Goal: Information Seeking & Learning: Learn about a topic

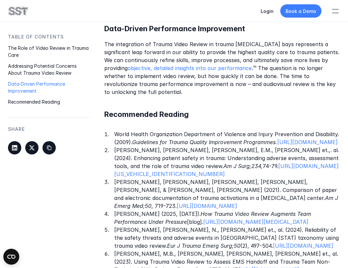
scroll to position [918, 0]
drag, startPoint x: 304, startPoint y: 175, endPoint x: 108, endPoint y: 148, distance: 197.6
click at [114, 148] on li "Nazir, A., Shore, E.M., Stoneman, C.K., et.,. al. (2024). Enhancing patient saf…" at bounding box center [227, 162] width 226 height 32
copy p "Nazir, A., Shore, E.M., Stoneman, C.K., et.,. al. (2024). Enhancing patient saf…"
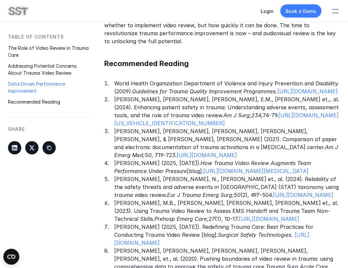
scroll to position [970, 0]
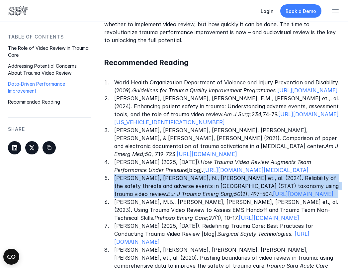
drag, startPoint x: 300, startPoint y: 195, endPoint x: 116, endPoint y: 179, distance: 185.1
click at [116, 179] on p "Nazir, A., Baletic, N., Dumas, R.P., et., al. (2024). Reliability of the safety…" at bounding box center [227, 186] width 226 height 24
copy p "Nazir, A., Baletic, N., Dumas, R.P., et., al. (2024). Reliability of the safety…"
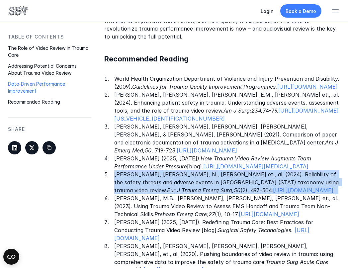
scroll to position [975, 0]
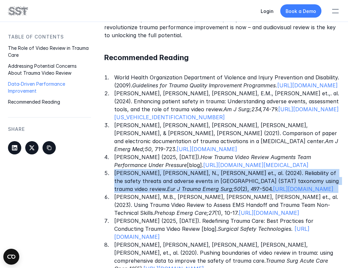
drag, startPoint x: 241, startPoint y: 211, endPoint x: 113, endPoint y: 196, distance: 128.5
click at [113, 196] on ol "World Health Organization Department of Violence and Injury Prevention and Disa…" at bounding box center [222, 212] width 236 height 279
copy p "Nagaraj, M.B., Lowe, J.E., Marinica, A.L., et., al. (2023). Using Trauma Video …"
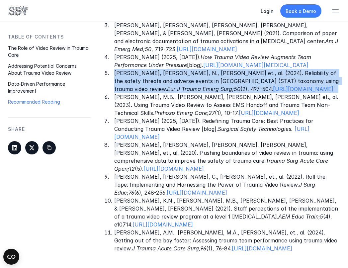
scroll to position [1076, 0]
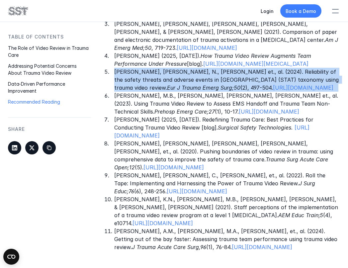
drag, startPoint x: 279, startPoint y: 248, endPoint x: 111, endPoint y: 232, distance: 168.7
click at [114, 232] on li "Maiga, A.M., Vella, M.A., Appelbaum, R.D., et., al. (2024). Getting out of the …" at bounding box center [227, 239] width 226 height 24
copy p "Maiga, A.M., Vella, M.A., Appelbaum, R.D., et., al. (2024). Getting out of the …"
click at [188, 137] on link "[URL][DOMAIN_NAME]" at bounding box center [211, 131] width 195 height 15
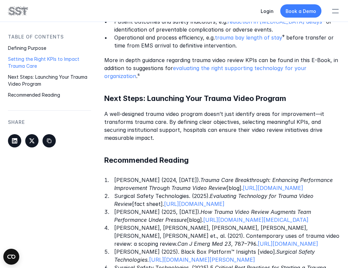
scroll to position [691, 0]
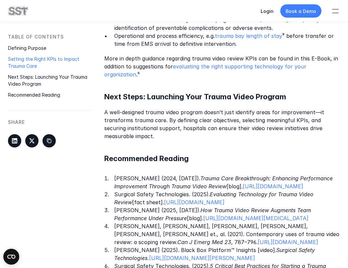
click at [183, 153] on h5 "Recommended Reading" at bounding box center [222, 158] width 236 height 10
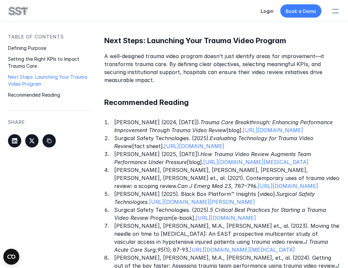
scroll to position [747, 0]
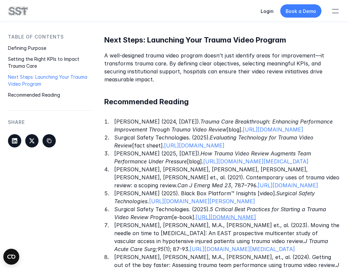
click at [217, 220] on link "https://www.surgicalsafety.com/resources/5-best-practices-trauma-video-review-p…" at bounding box center [225, 217] width 60 height 7
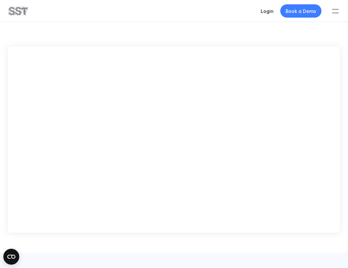
scroll to position [296, 0]
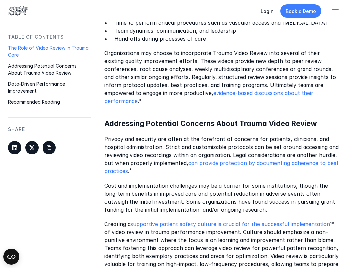
scroll to position [591, 0]
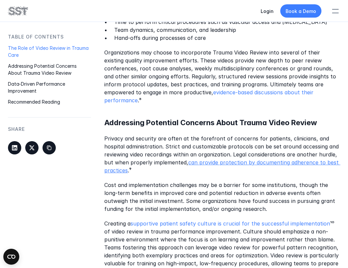
click at [226, 159] on link "can provide protection by documenting adherence to best practices" at bounding box center [222, 166] width 236 height 15
